Goal: Task Accomplishment & Management: Manage account settings

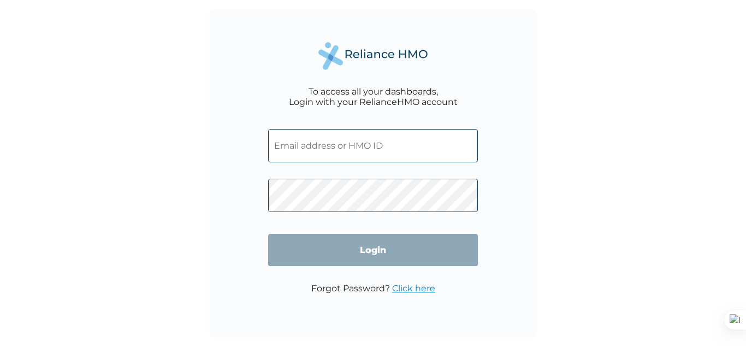
type input "[EMAIL_ADDRESS][DOMAIN_NAME]"
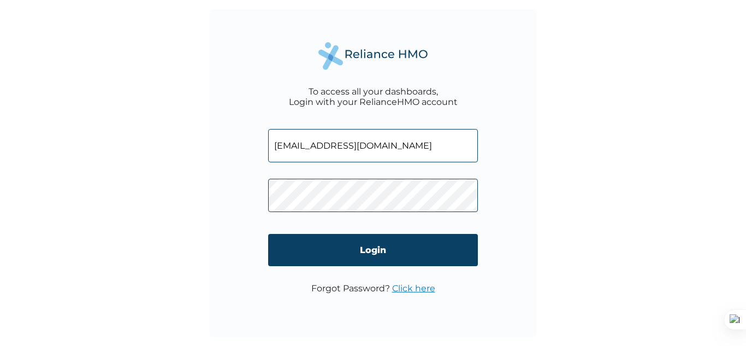
click at [412, 290] on link "Click here" at bounding box center [413, 288] width 43 height 10
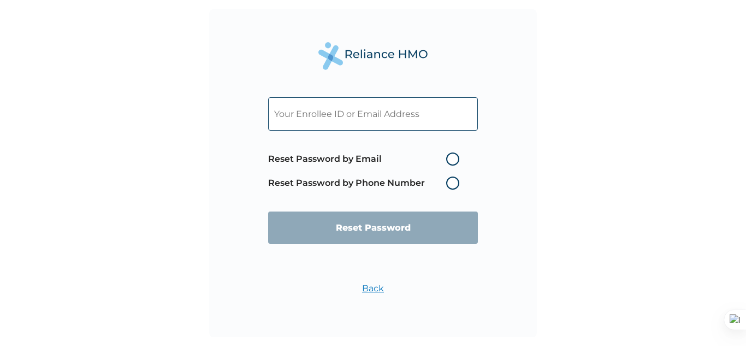
click at [368, 123] on input "text" at bounding box center [373, 113] width 210 height 33
paste input "[EMAIL_ADDRESS][DOMAIN_NAME]"
type input "[EMAIL_ADDRESS][DOMAIN_NAME]"
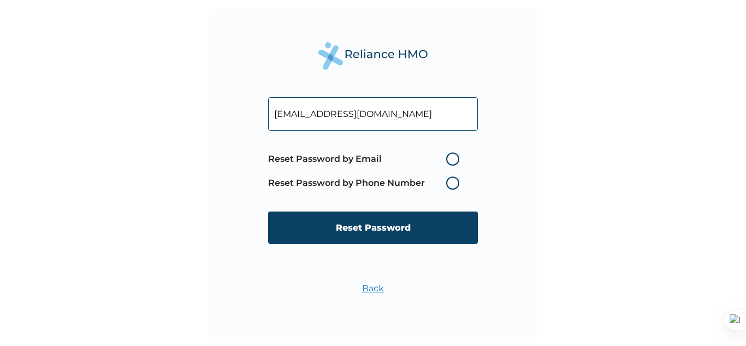
click input "Reset Password" at bounding box center [373, 227] width 210 height 32
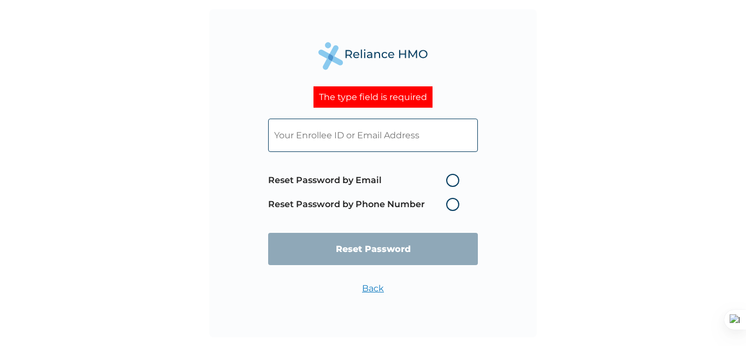
click at [454, 180] on label "Reset Password by Email" at bounding box center [366, 180] width 197 height 13
click at [448, 180] on input "Reset Password by Email" at bounding box center [439, 179] width 17 height 17
radio input "true"
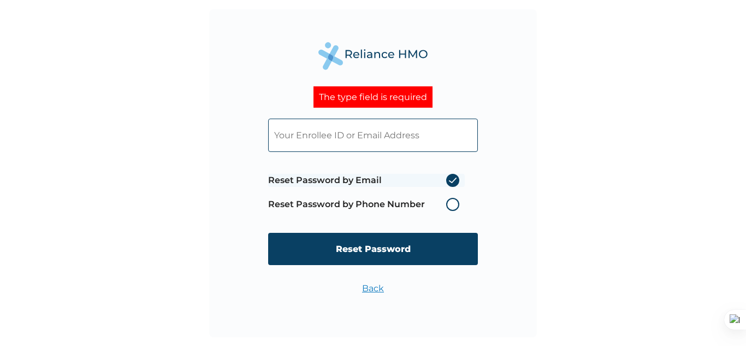
click at [385, 136] on input "text" at bounding box center [373, 134] width 210 height 33
paste input "[EMAIL_ADDRESS][DOMAIN_NAME]"
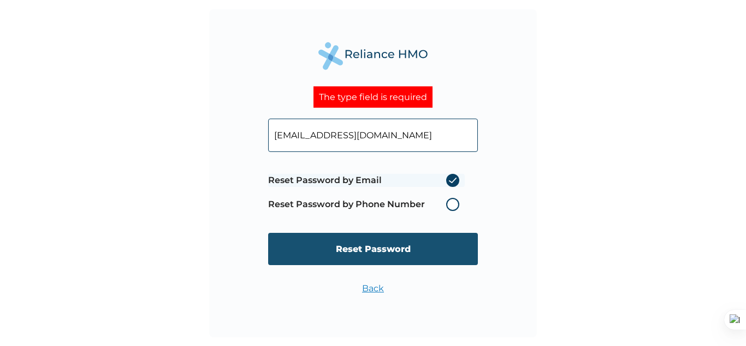
type input "[EMAIL_ADDRESS][DOMAIN_NAME]"
click at [353, 254] on input "Reset Password" at bounding box center [373, 249] width 210 height 32
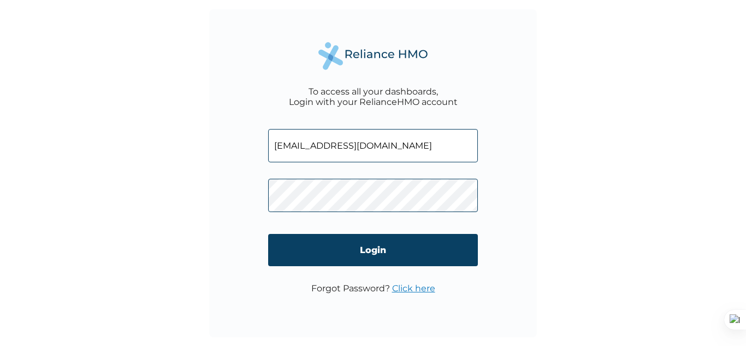
click at [410, 283] on link "Click here" at bounding box center [413, 288] width 43 height 10
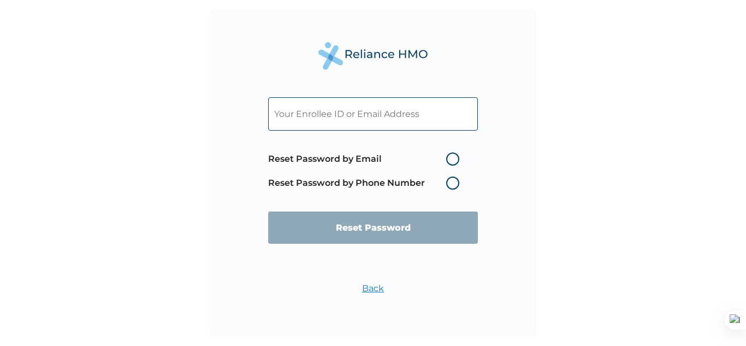
click at [366, 123] on input "text" at bounding box center [373, 113] width 210 height 33
paste input "[EMAIL_ADDRESS][DOMAIN_NAME]"
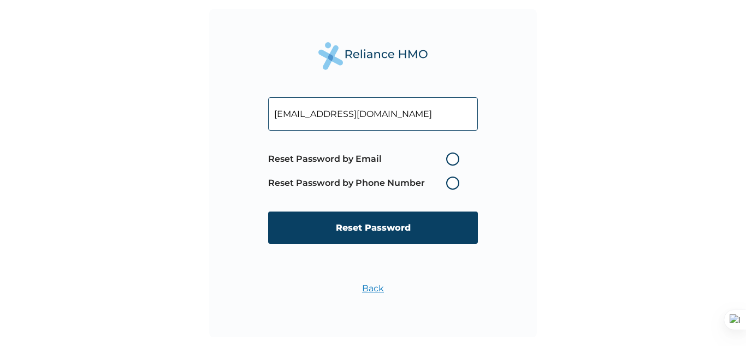
type input "[EMAIL_ADDRESS][DOMAIN_NAME]"
click at [451, 162] on label "Reset Password by Email" at bounding box center [366, 158] width 197 height 13
click at [448, 162] on input "Reset Password by Email" at bounding box center [439, 158] width 17 height 17
radio input "true"
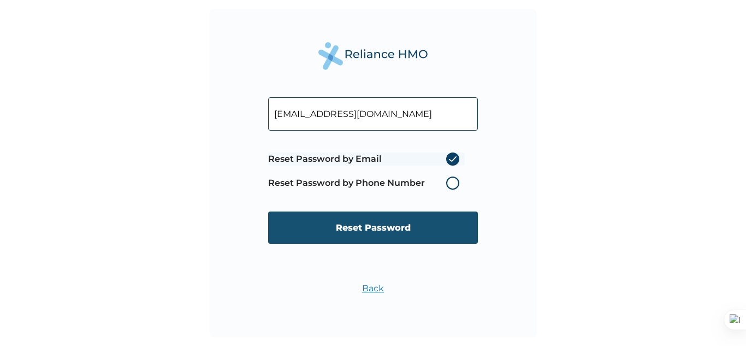
click at [360, 233] on input "Reset Password" at bounding box center [373, 227] width 210 height 32
